Goal: Transaction & Acquisition: Purchase product/service

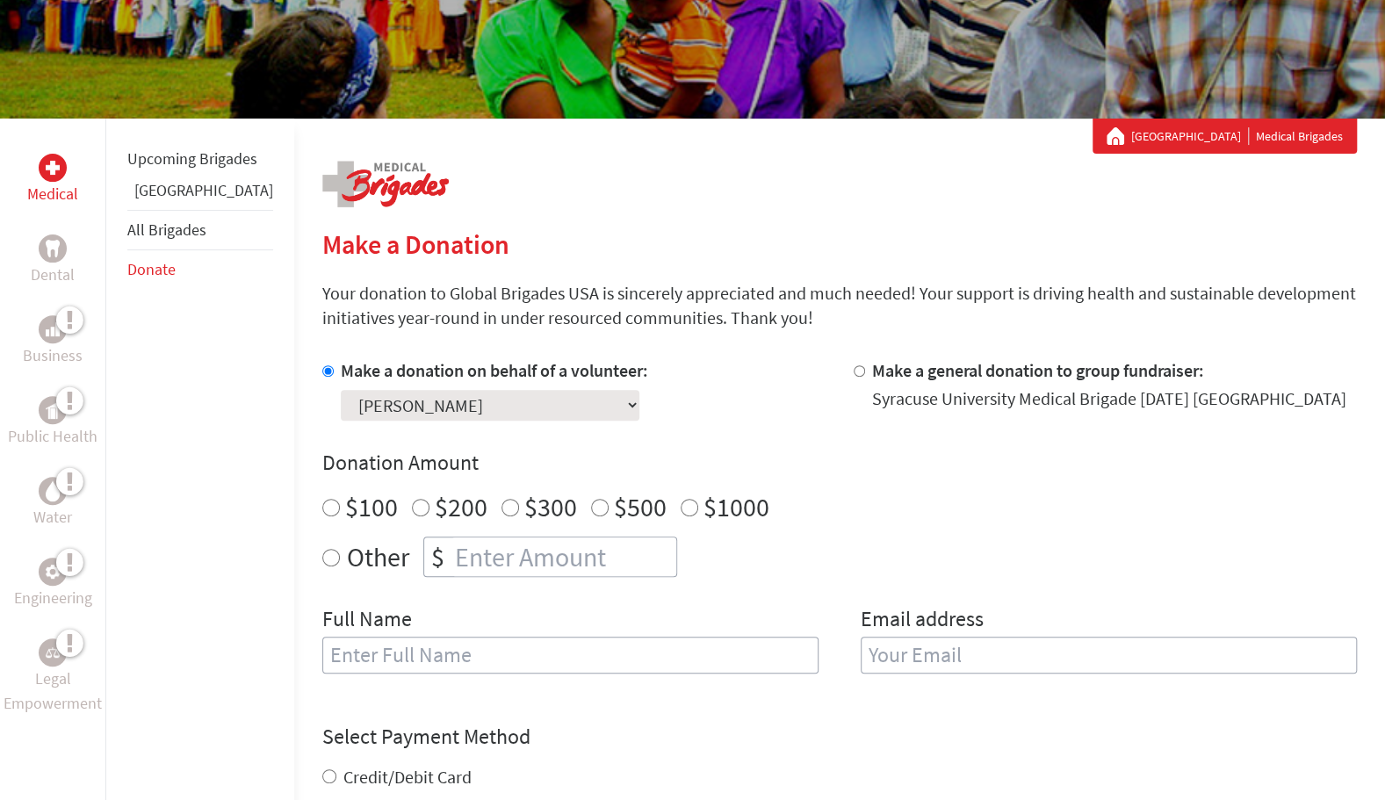
click at [546, 565] on input "number" at bounding box center [563, 556] width 225 height 39
radio input "true"
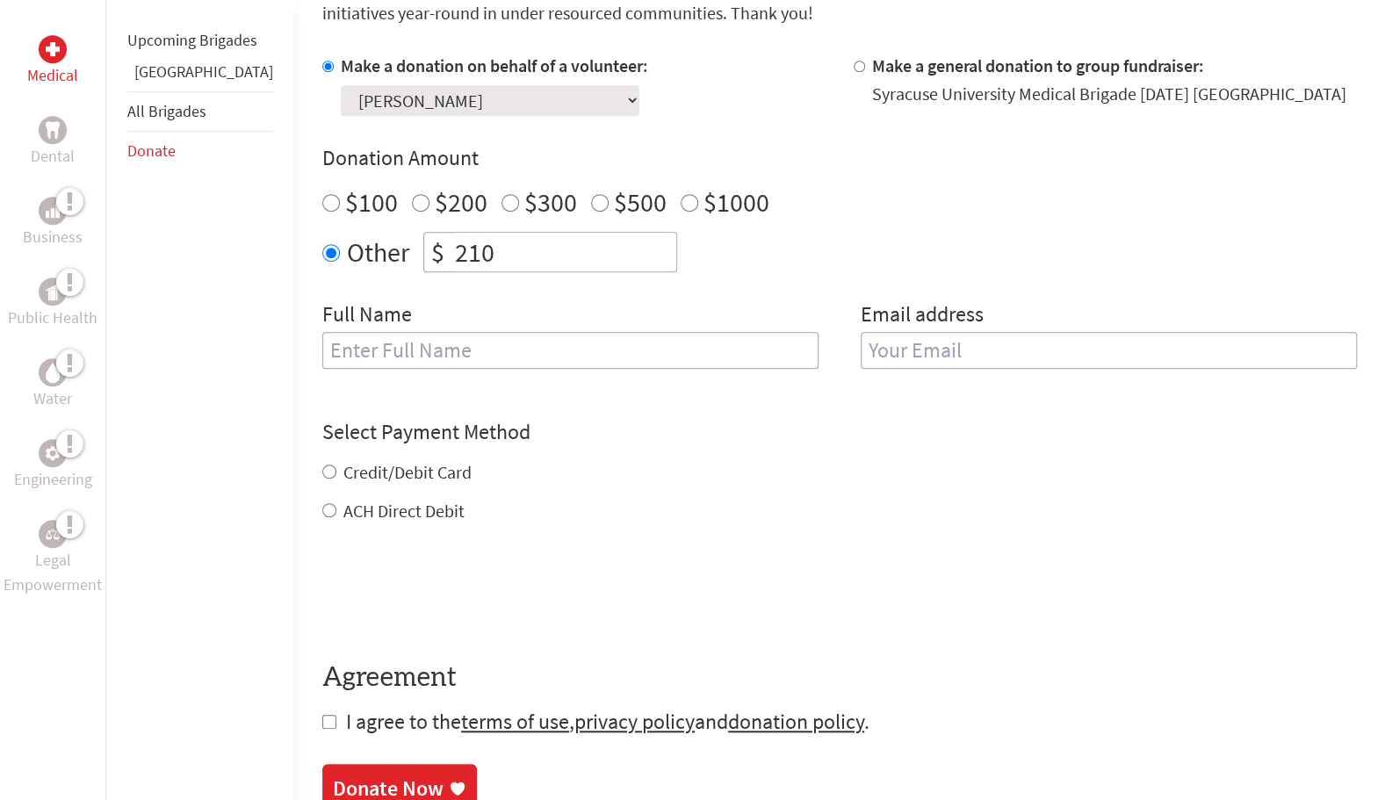
scroll to position [352, 0]
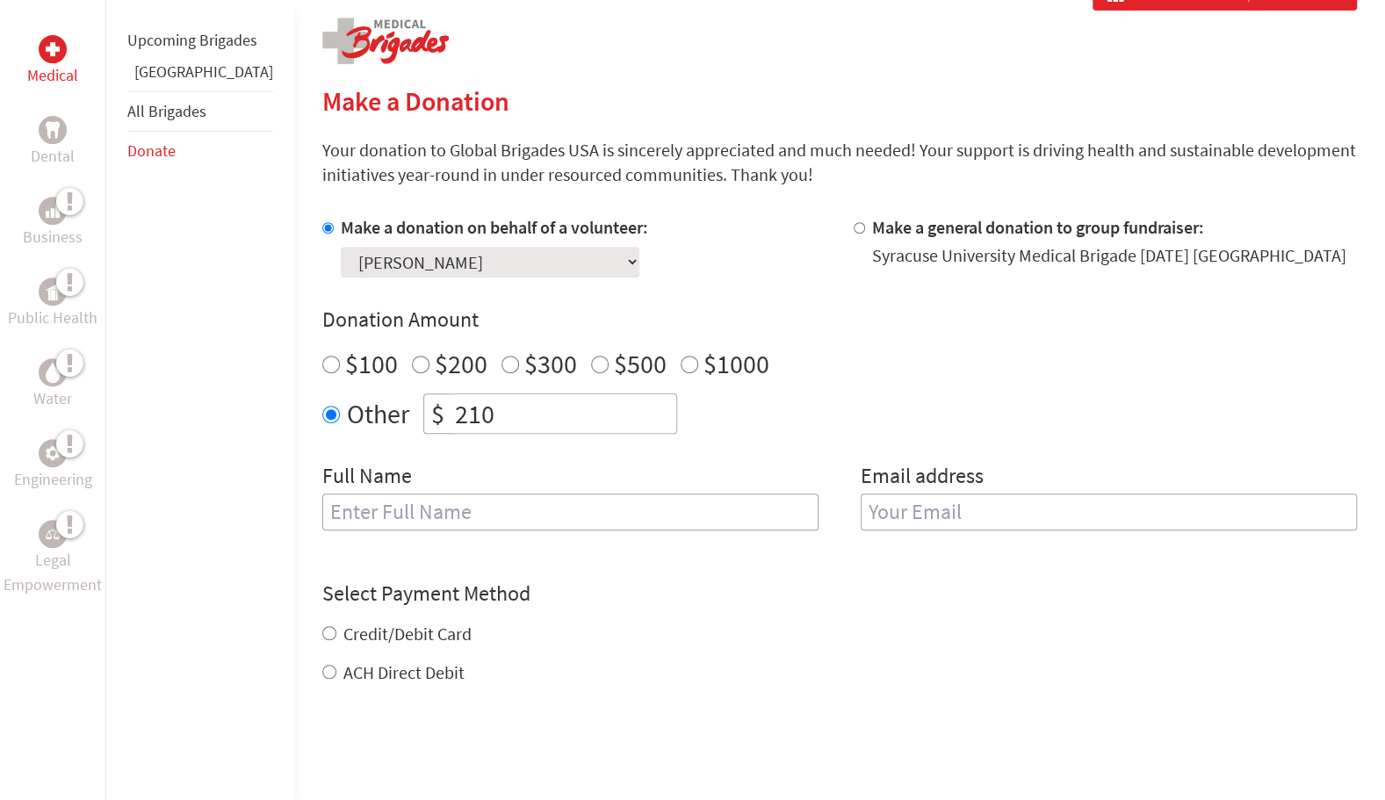
type input "210"
click at [488, 472] on div "Full Name" at bounding box center [570, 507] width 496 height 90
click at [476, 500] on input "text" at bounding box center [570, 511] width 496 height 37
type input "[PERSON_NAME]"
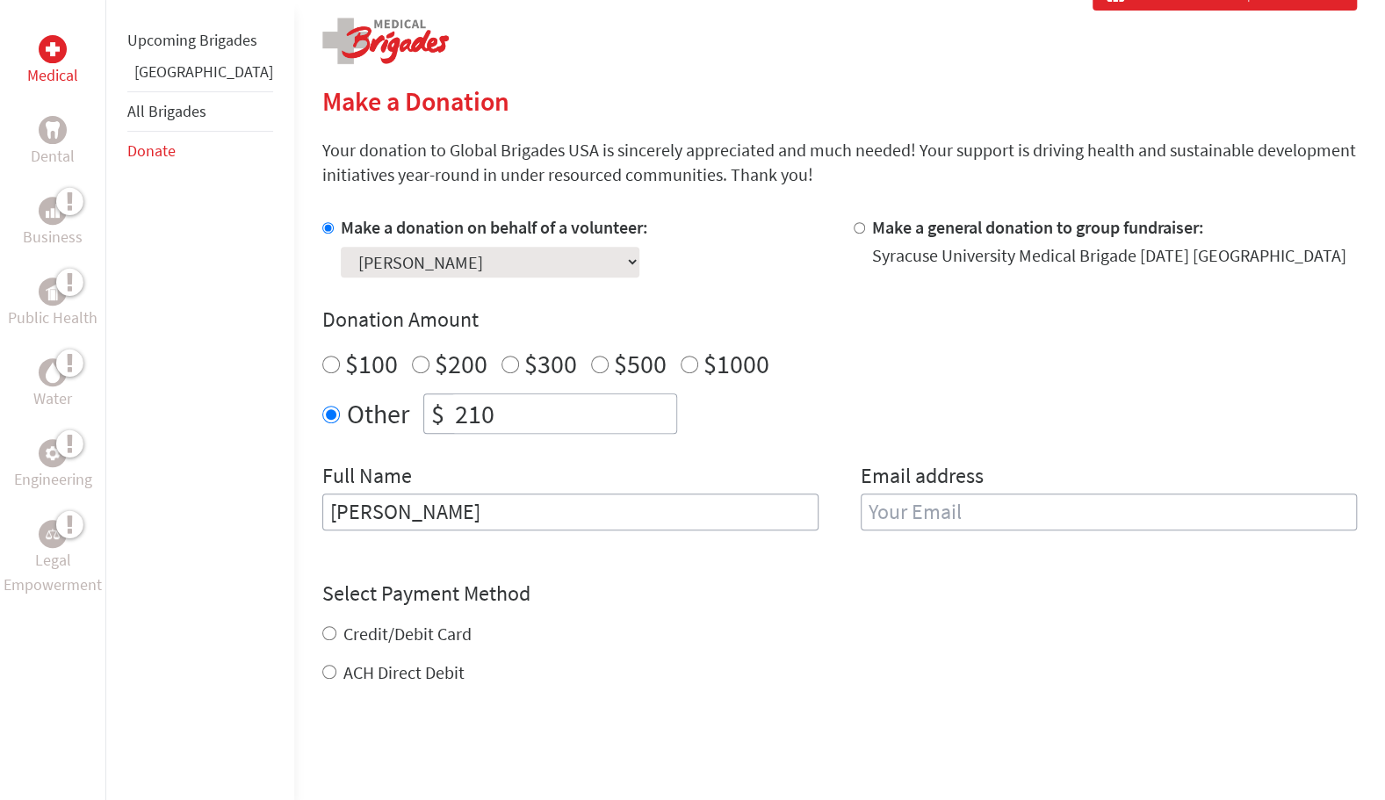
click at [1007, 511] on input "email" at bounding box center [1108, 511] width 496 height 37
type input "[EMAIL_ADDRESS][DOMAIN_NAME]"
click at [322, 636] on div "Credit/Debit Card ACH Direct Debit" at bounding box center [839, 653] width 1034 height 63
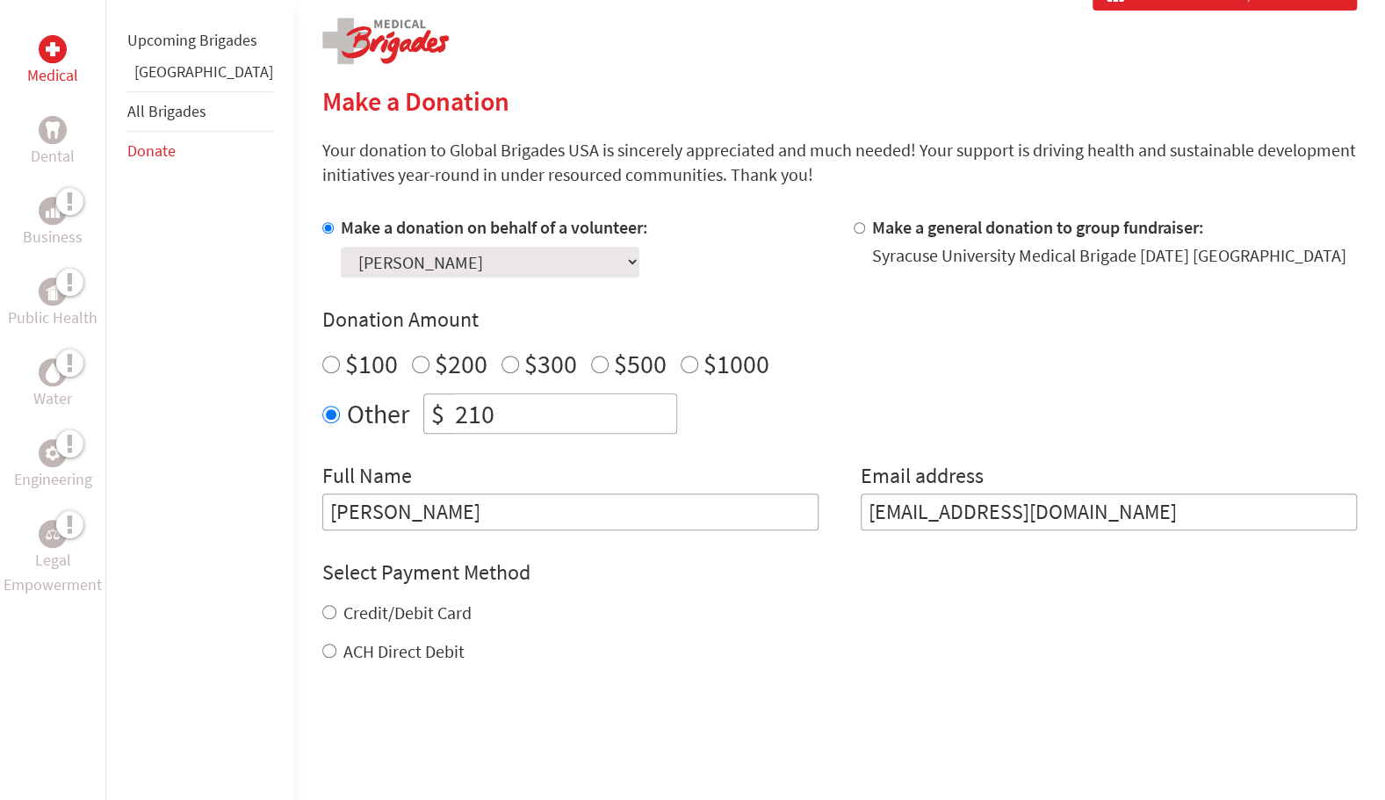
scroll to position [384, 0]
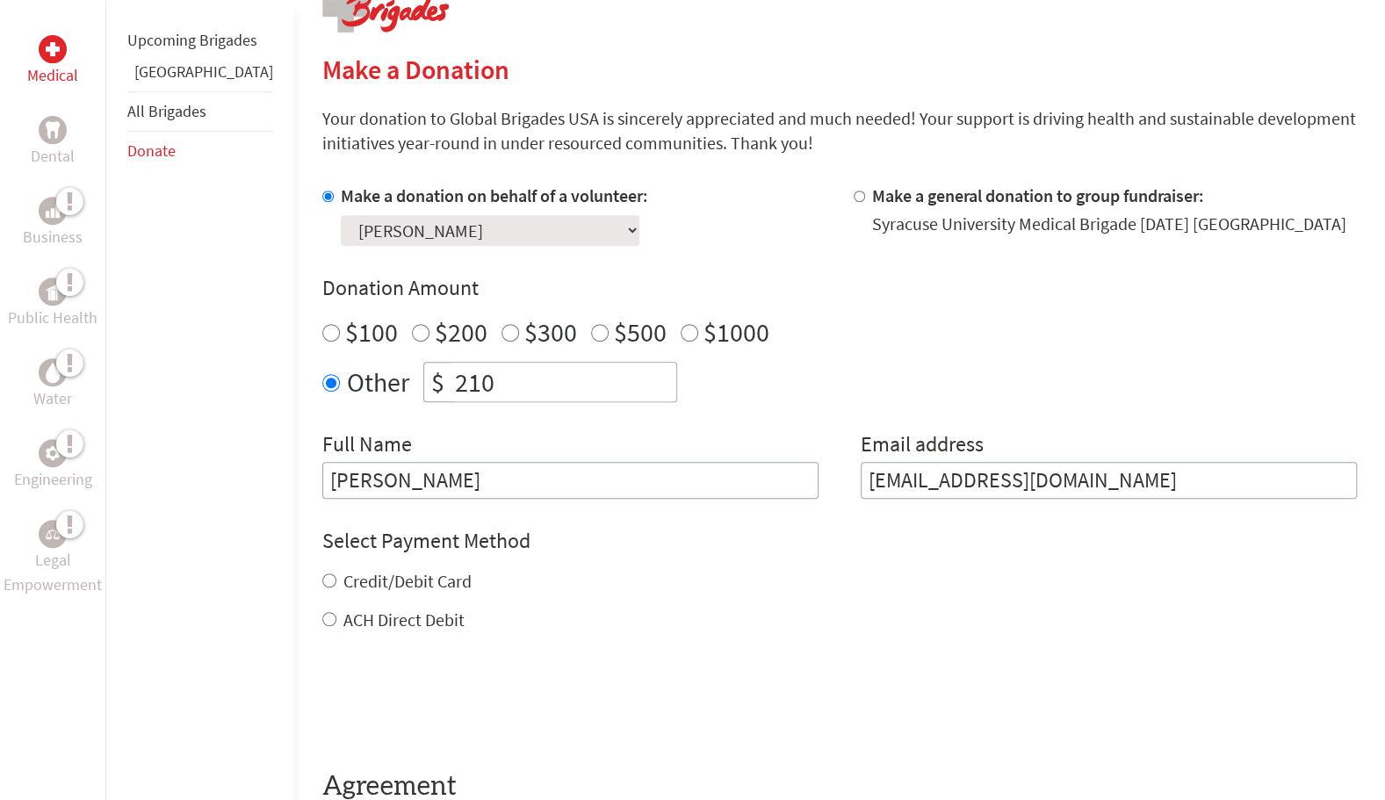
click at [322, 578] on div "Credit/Debit Card" at bounding box center [839, 581] width 1034 height 25
click at [322, 576] on input "Credit/Debit Card" at bounding box center [329, 580] width 14 height 14
radio input "true"
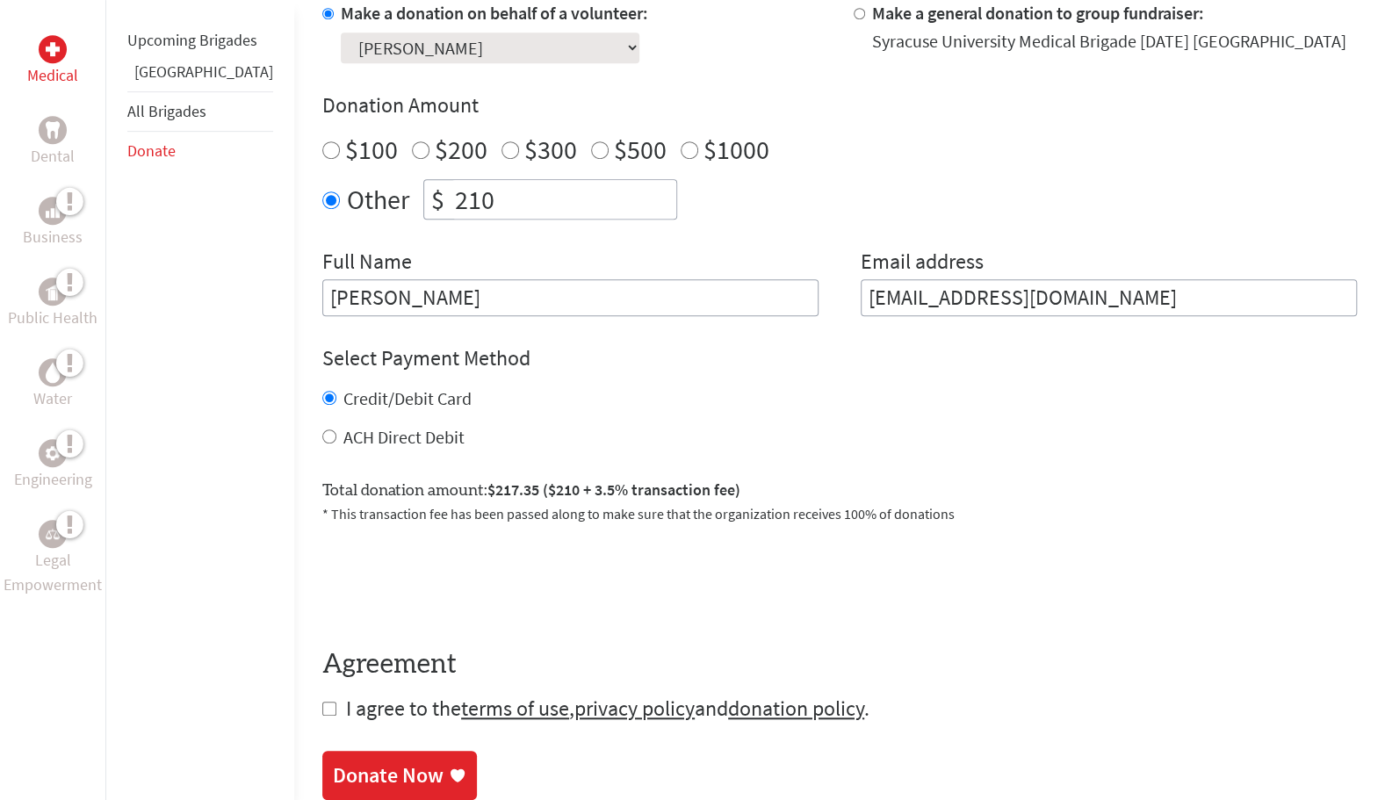
scroll to position [598, 0]
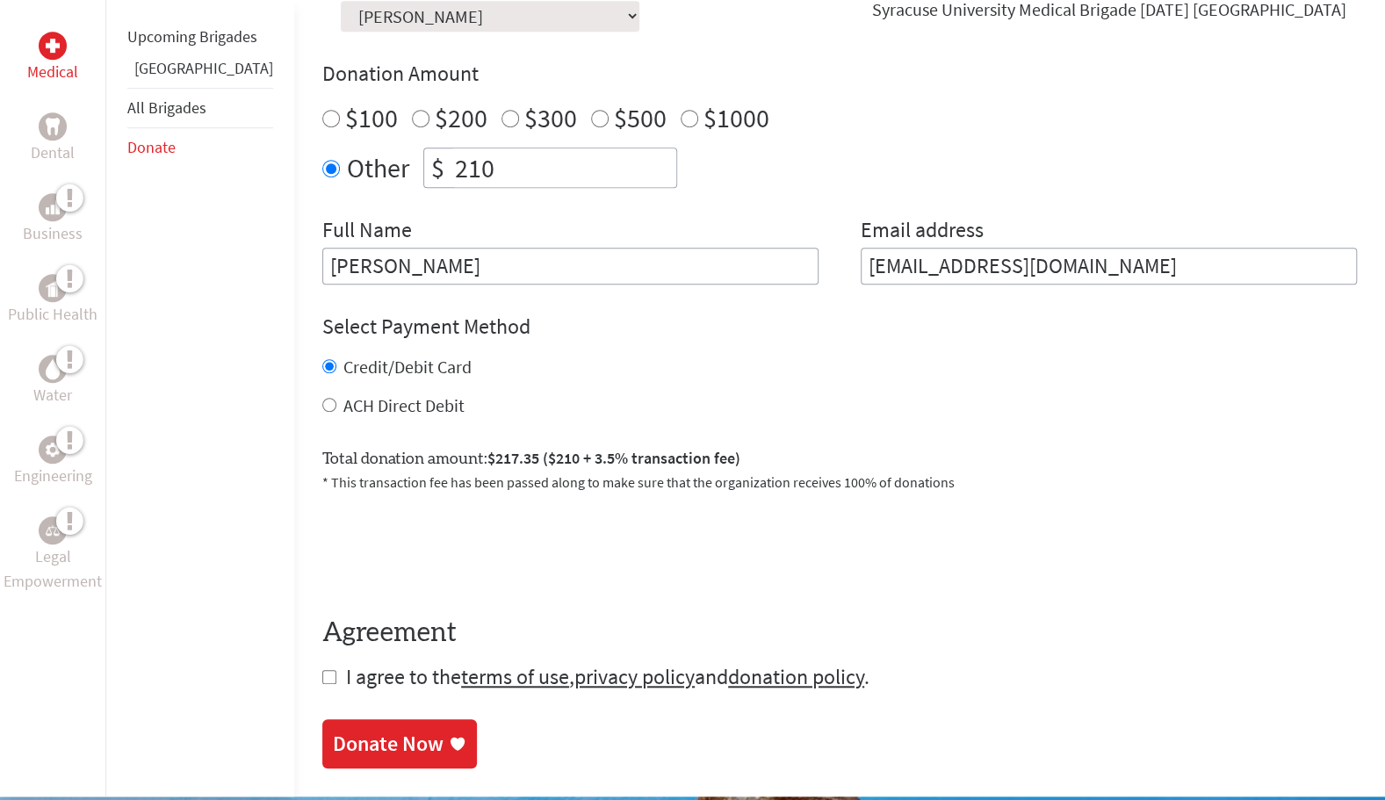
click at [451, 172] on input "210" at bounding box center [563, 167] width 225 height 39
type input "250"
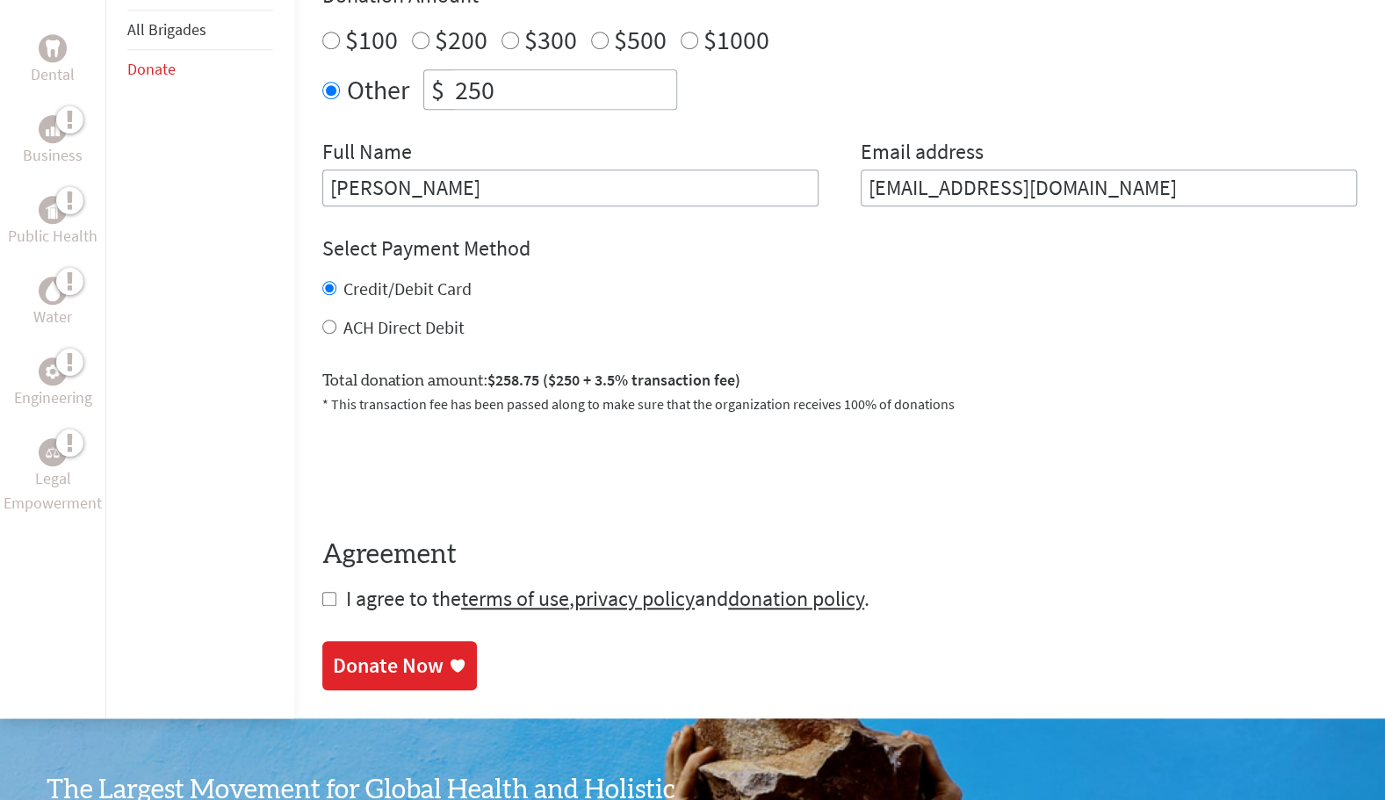
click at [322, 597] on input "checkbox" at bounding box center [329, 599] width 14 height 14
checkbox input "true"
click at [364, 668] on div "Donate Now" at bounding box center [388, 667] width 111 height 28
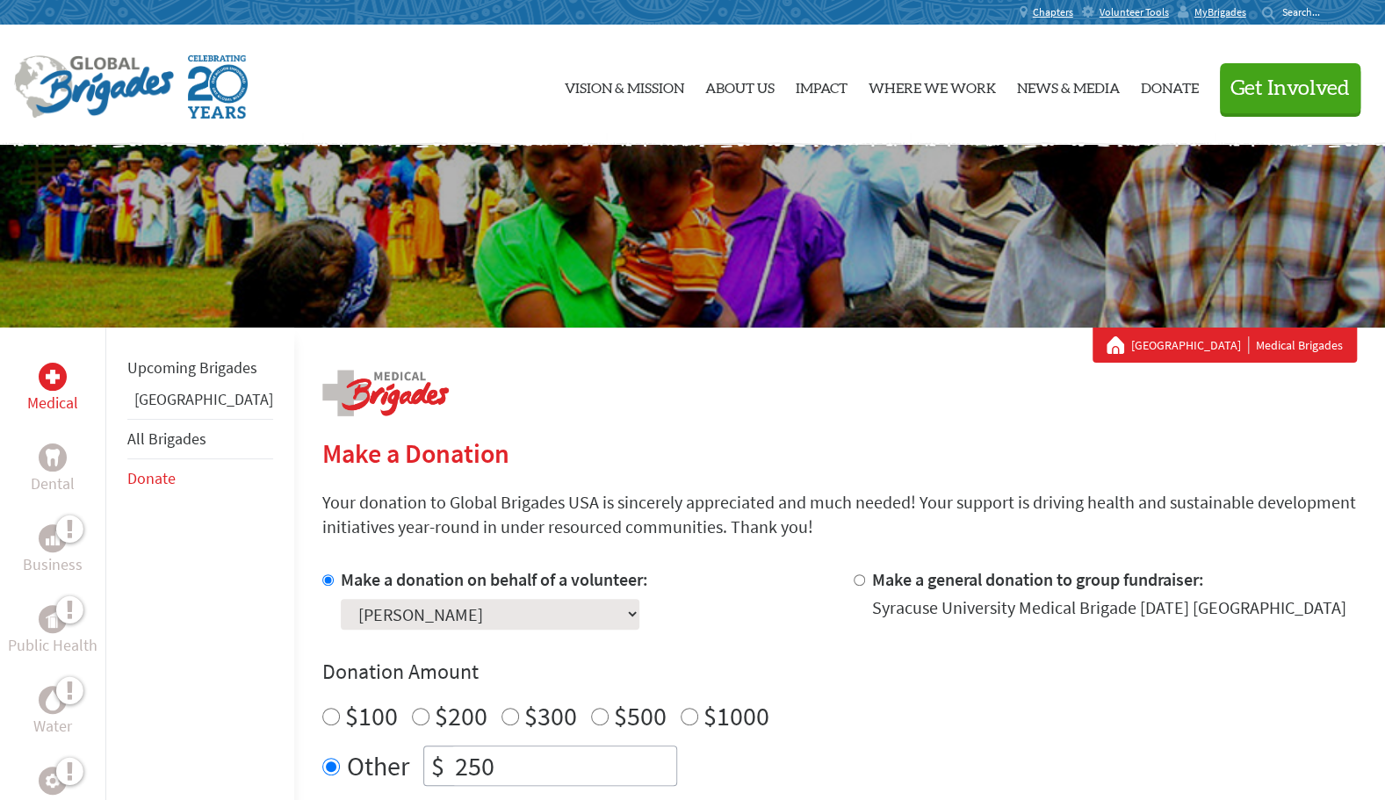
scroll to position [676, 0]
